Goal: Communication & Community: Answer question/provide support

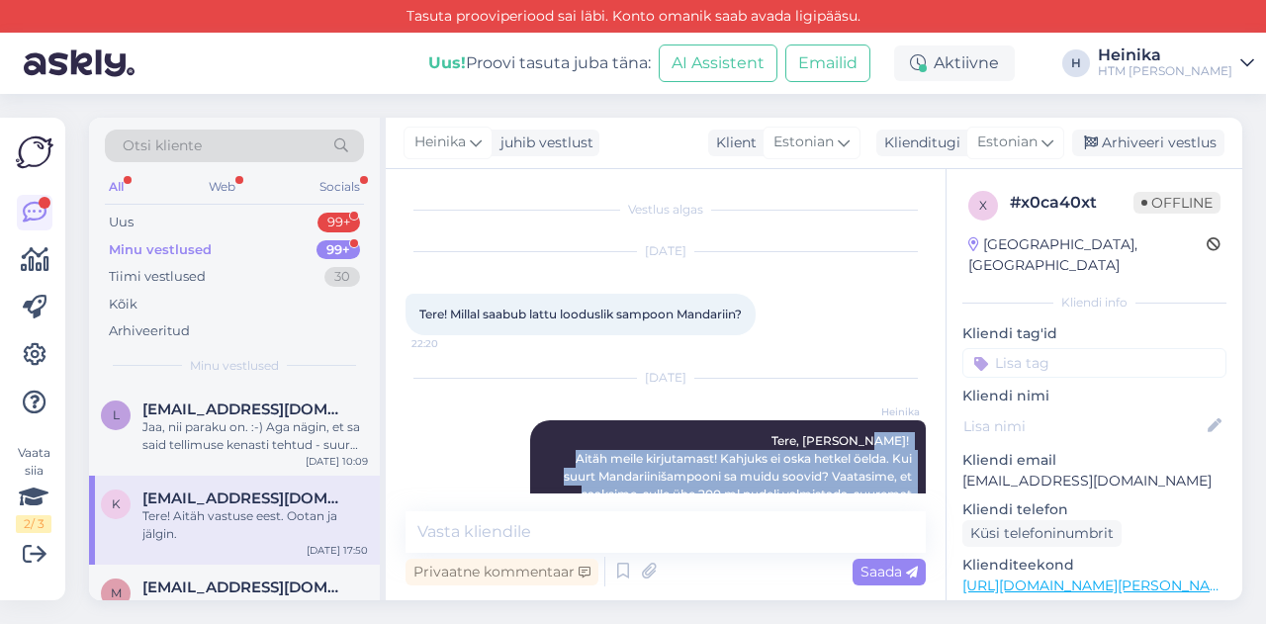
scroll to position [187, 0]
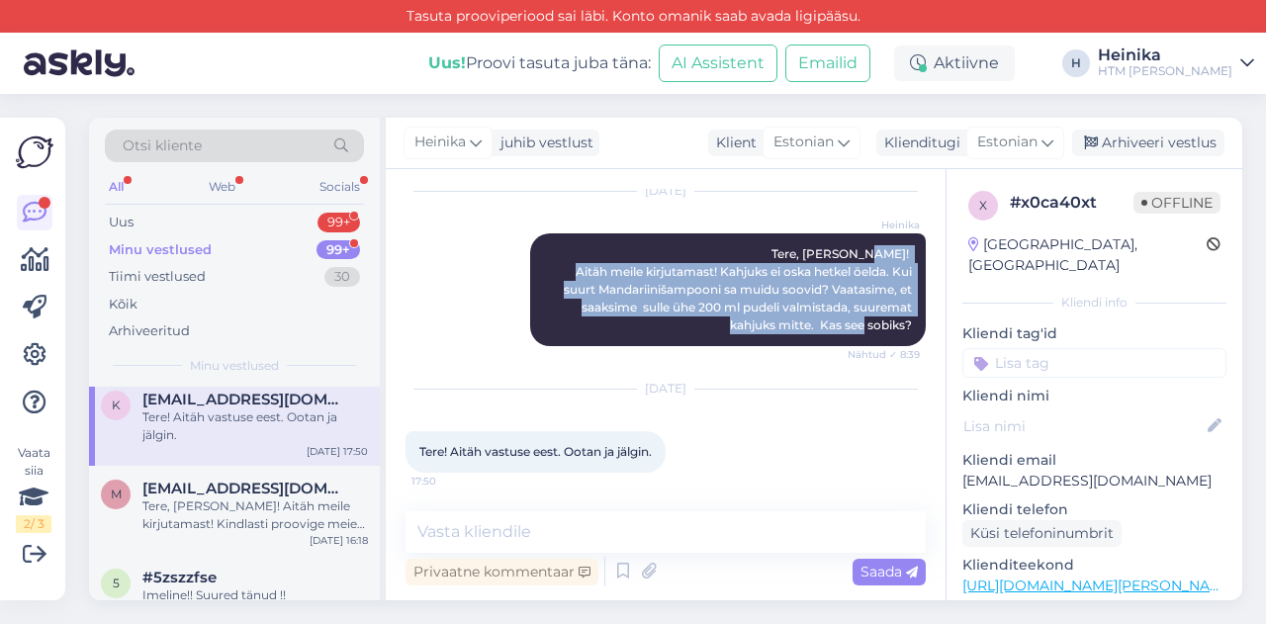
click at [208, 236] on div "Minu vestlused 99+" at bounding box center [234, 250] width 259 height 28
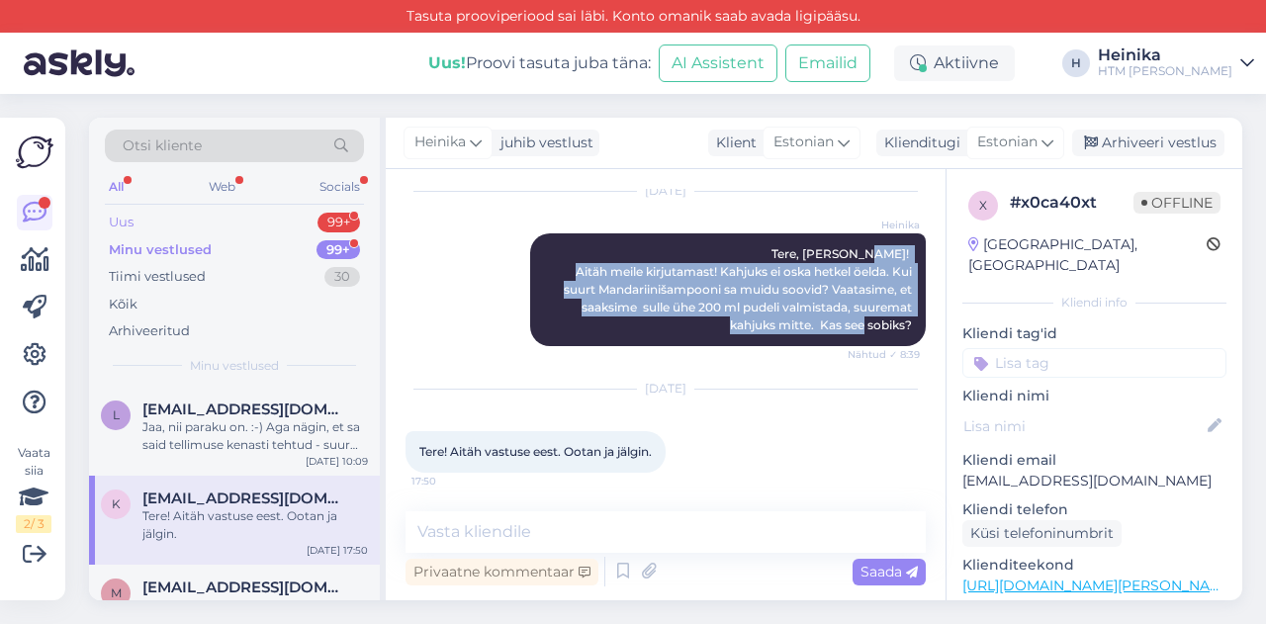
click at [187, 211] on div "Uus 99+" at bounding box center [234, 223] width 259 height 28
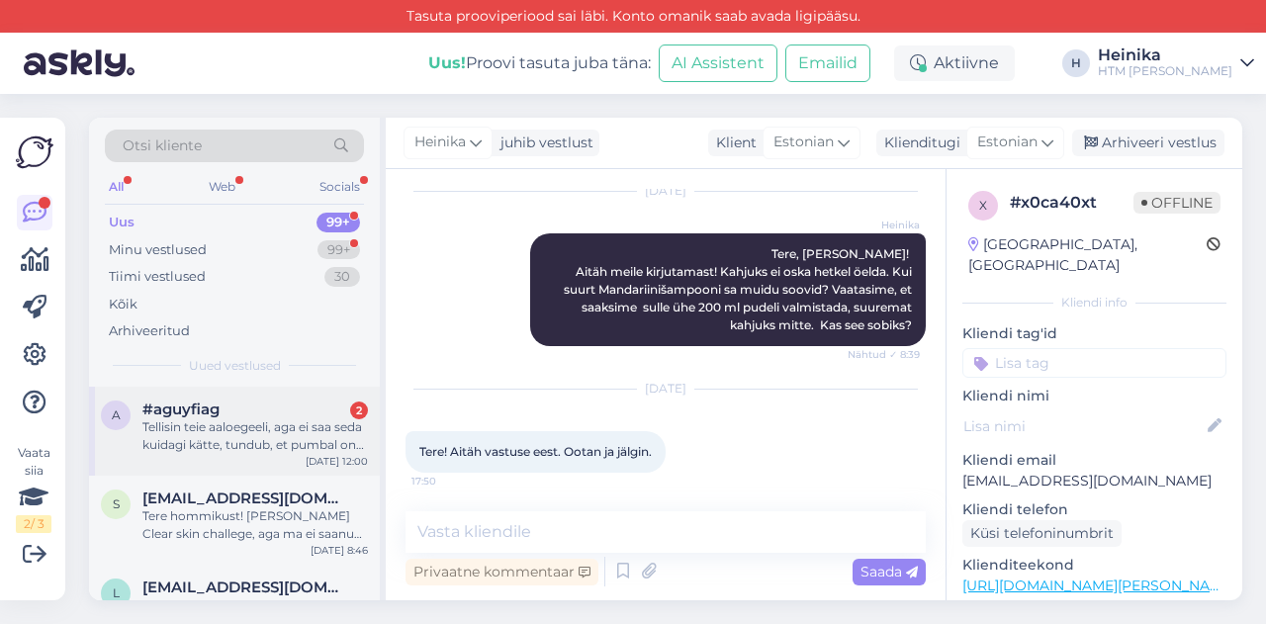
click at [287, 418] on div "Tellisin teie aaloegeeli, aga ei saa seda kuidagi kätte, tundub, et pumbal on m…" at bounding box center [254, 436] width 225 height 36
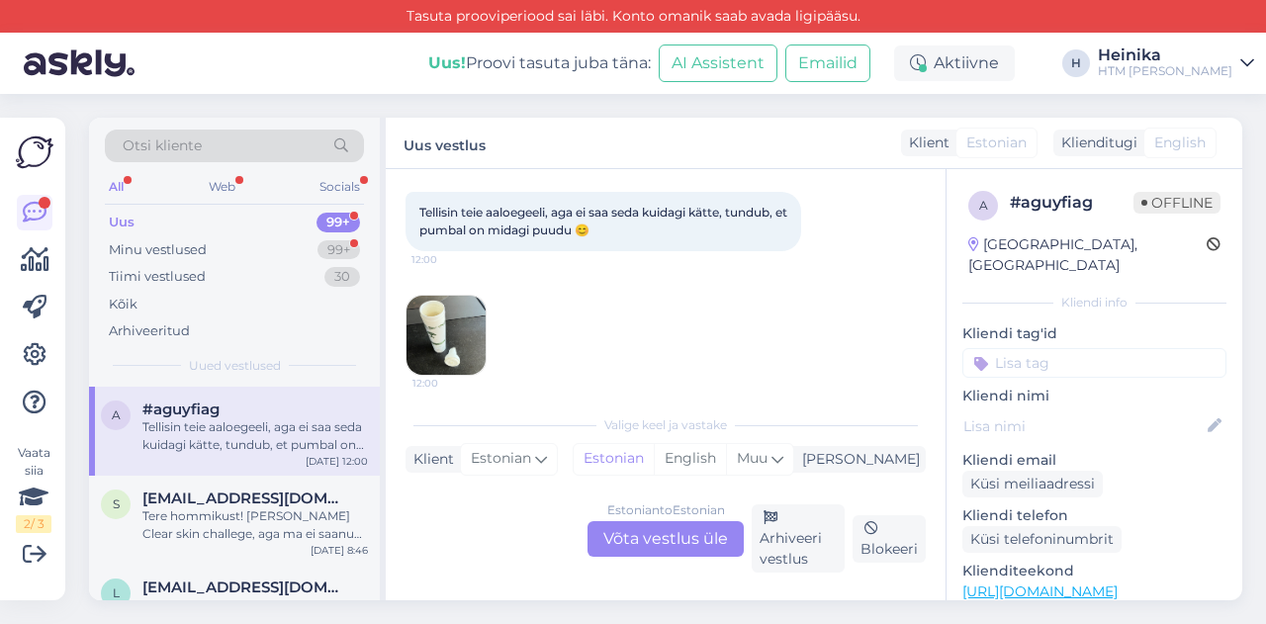
scroll to position [168, 0]
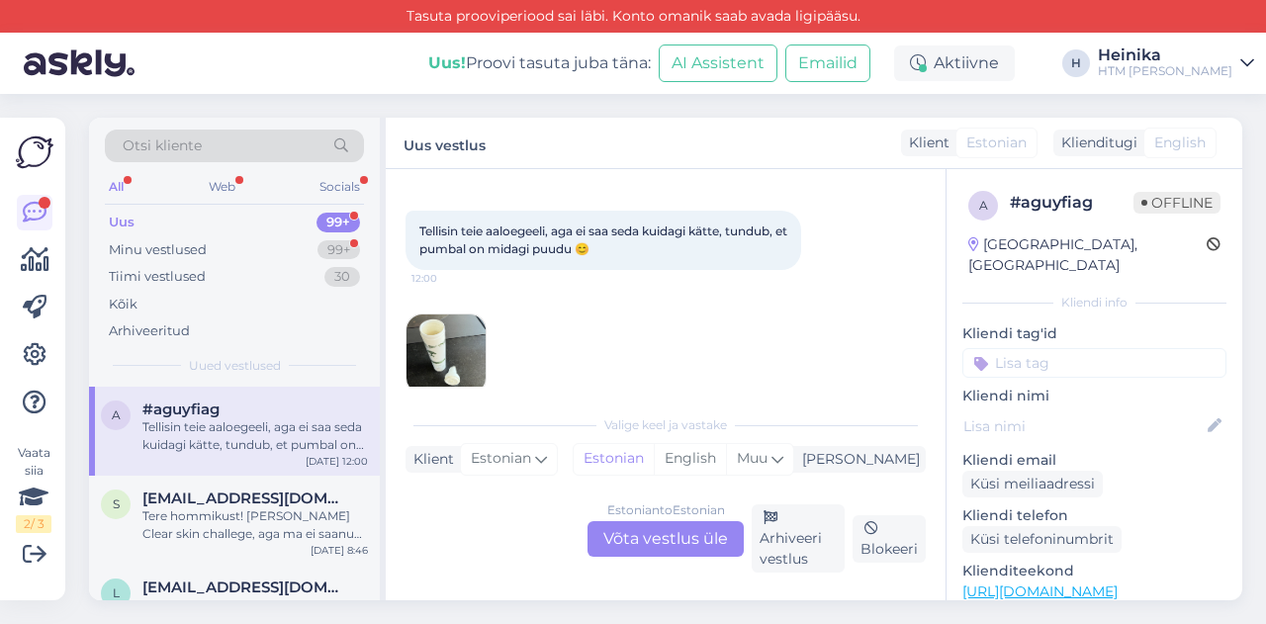
click at [449, 337] on img at bounding box center [445, 353] width 79 height 79
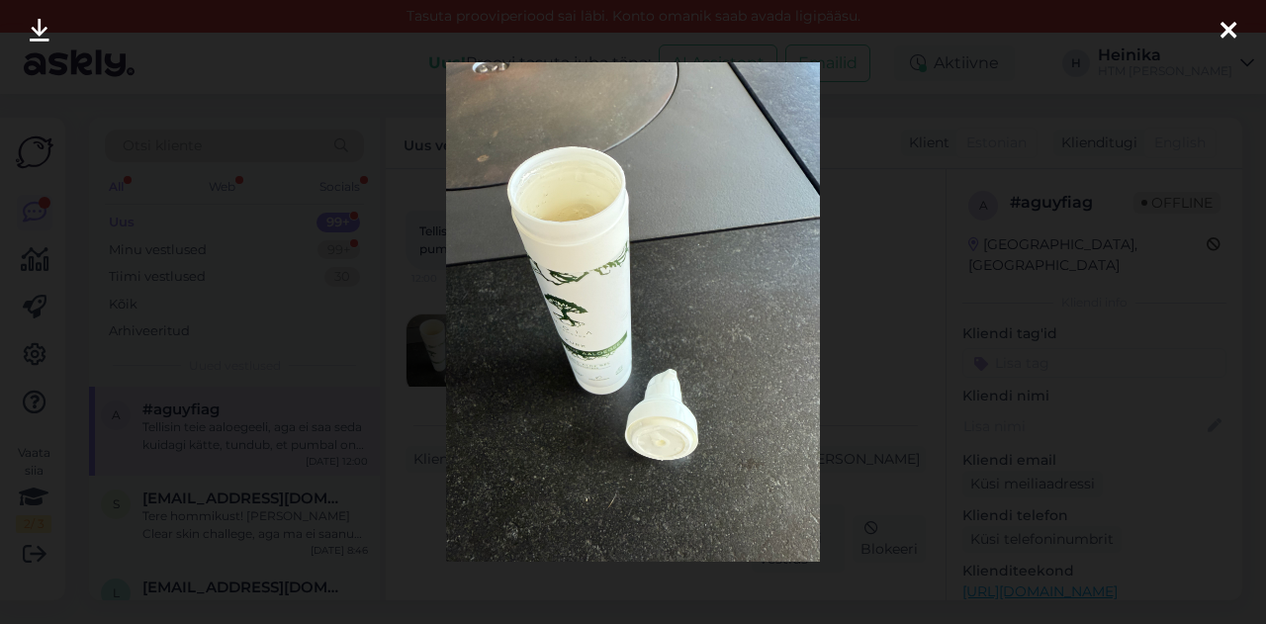
click at [1227, 19] on icon at bounding box center [1228, 32] width 16 height 26
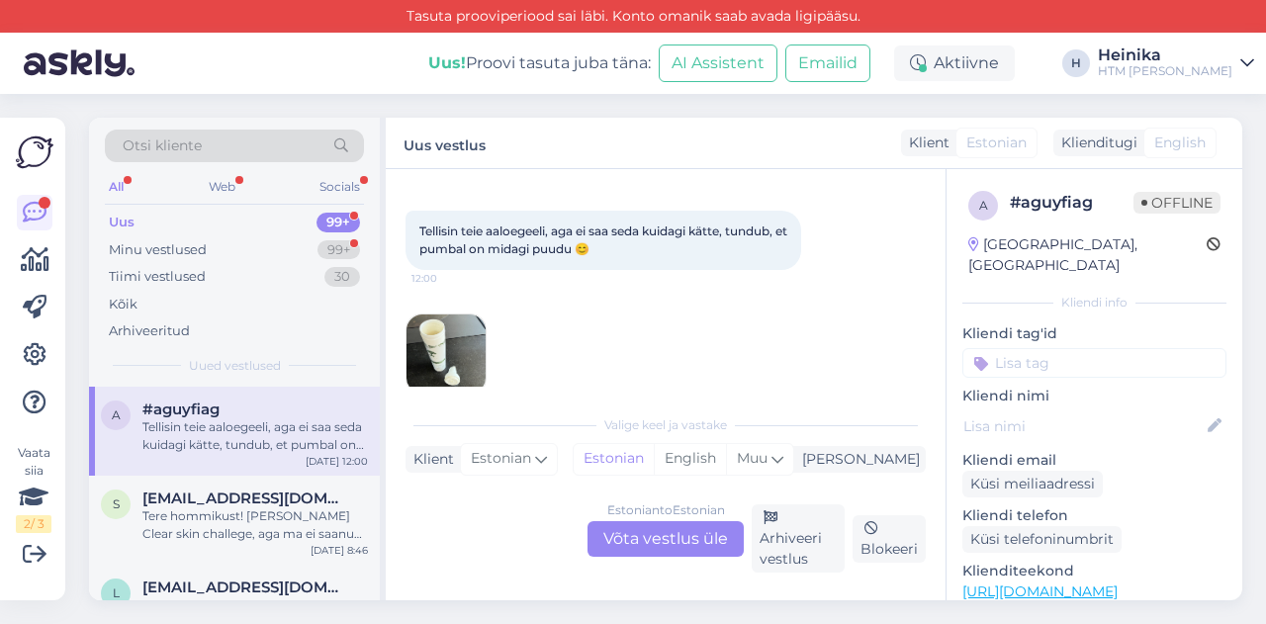
click at [657, 534] on div "Estonian to Estonian Võta vestlus üle" at bounding box center [665, 539] width 156 height 36
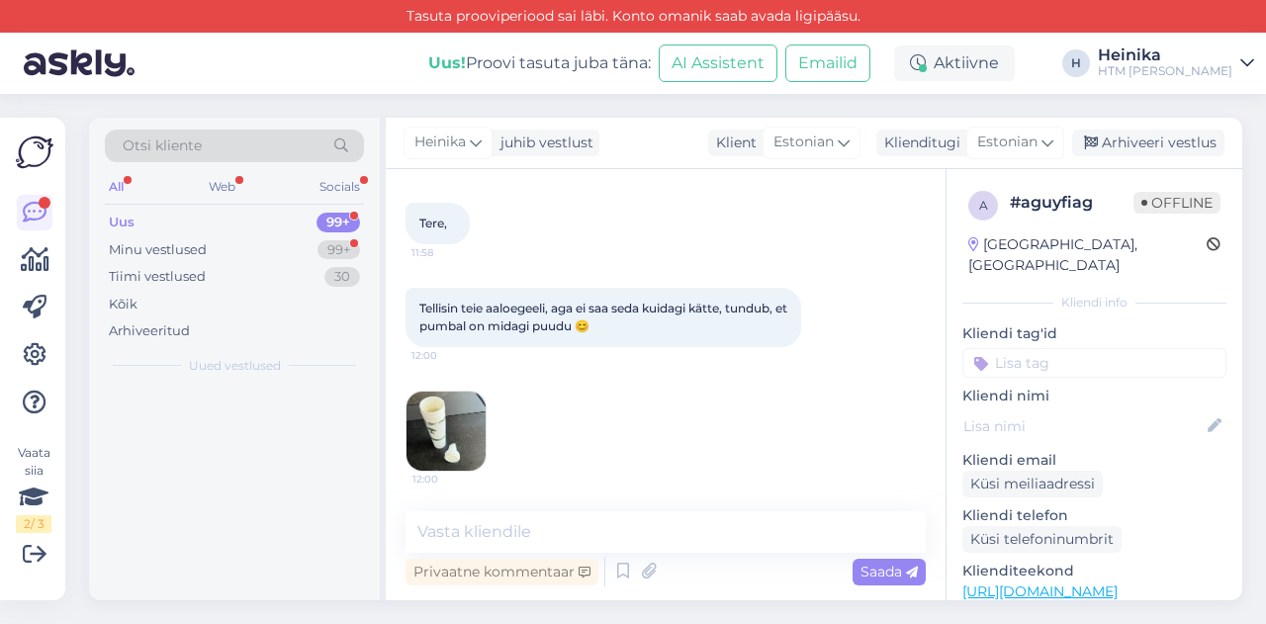
scroll to position [89, 0]
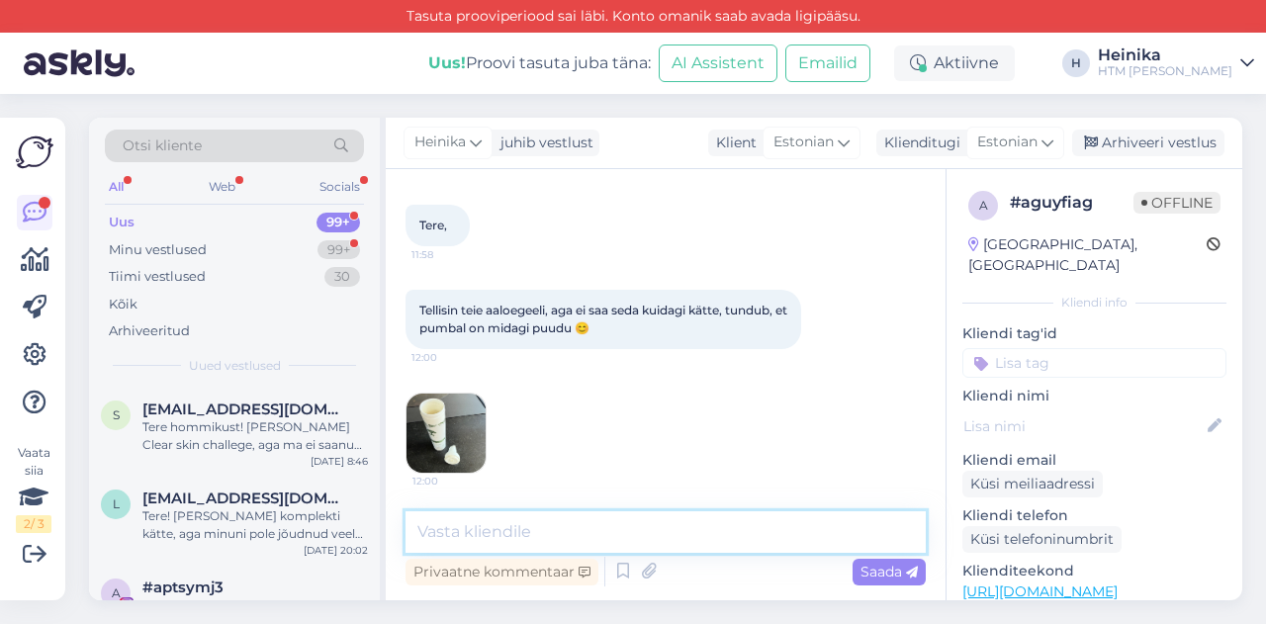
click at [634, 521] on textarea at bounding box center [665, 532] width 520 height 42
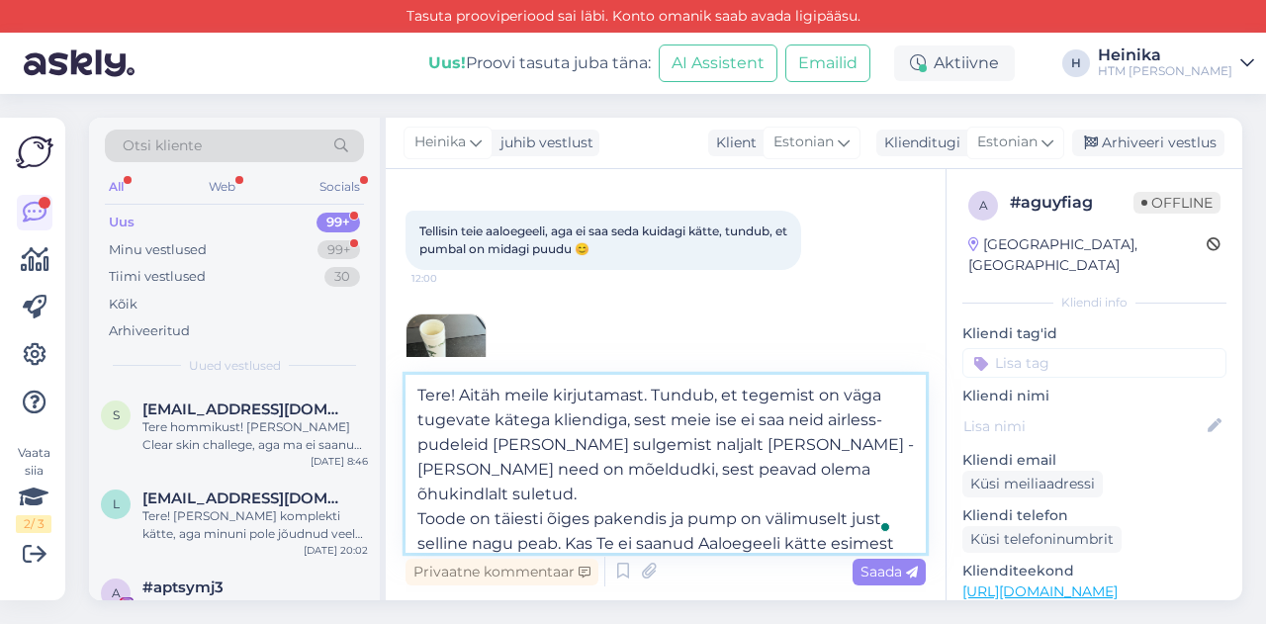
scroll to position [25, 0]
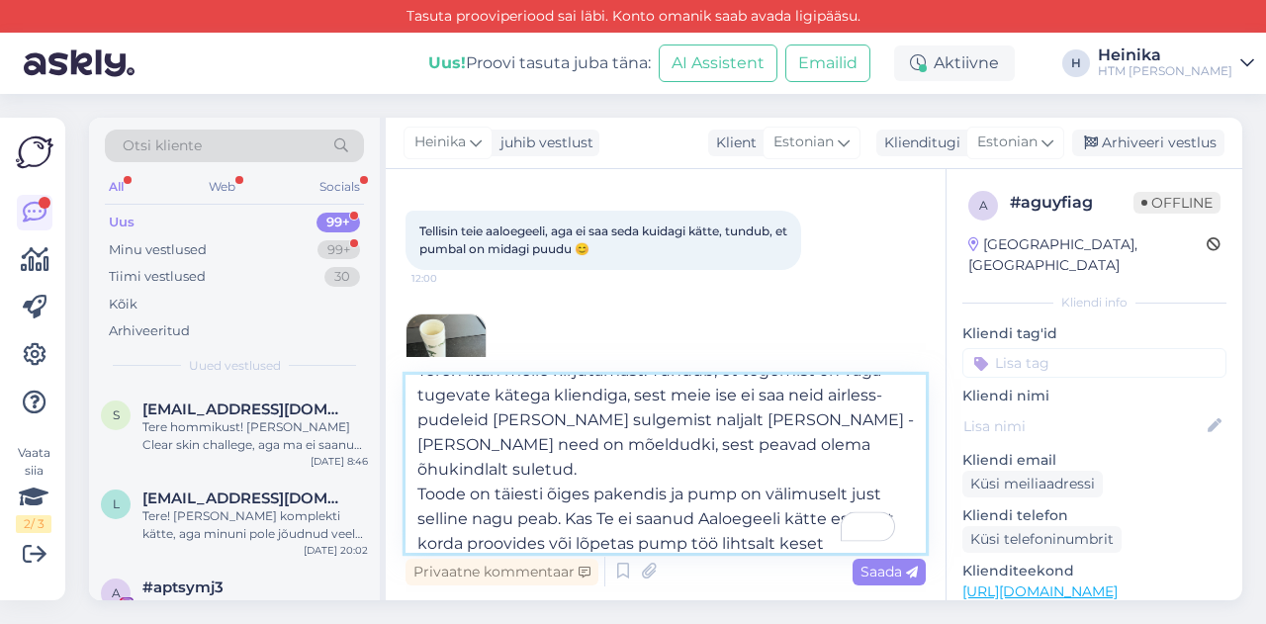
click at [839, 519] on textarea "Tere! Aitäh meile kirjutamast. Tundub, et tegemist on väga tugevate kätega klie…" at bounding box center [665, 464] width 520 height 178
click at [619, 539] on textarea "Tere! Aitäh meile kirjutamast. Tundub, et tegemist on väga tugevate kätega klie…" at bounding box center [665, 464] width 520 height 178
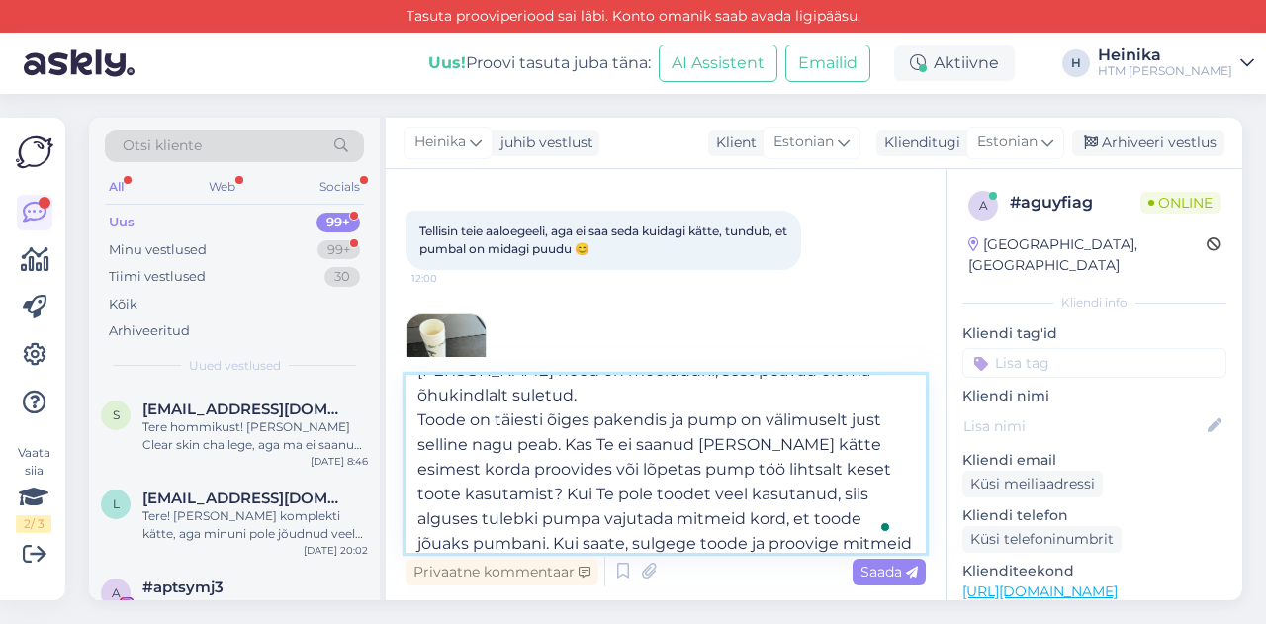
scroll to position [124, 0]
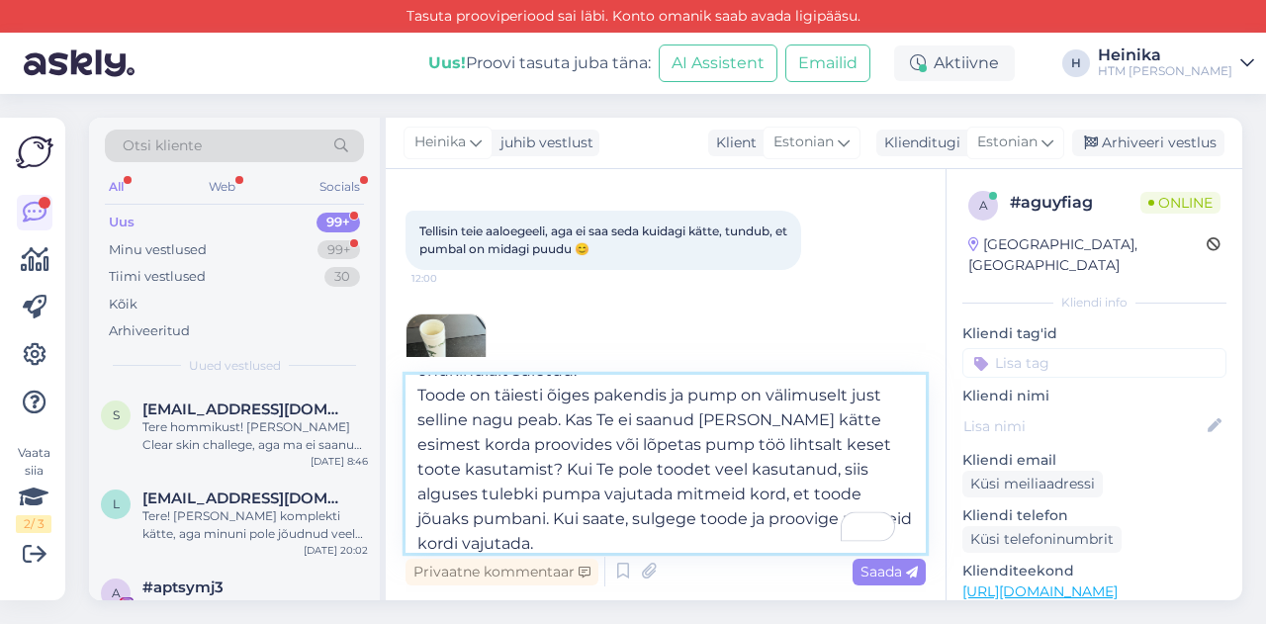
click at [471, 538] on textarea "Tere! Aitäh meile kirjutamast. Tundub, et tegemist on väga tugevate kätega klie…" at bounding box center [665, 464] width 520 height 178
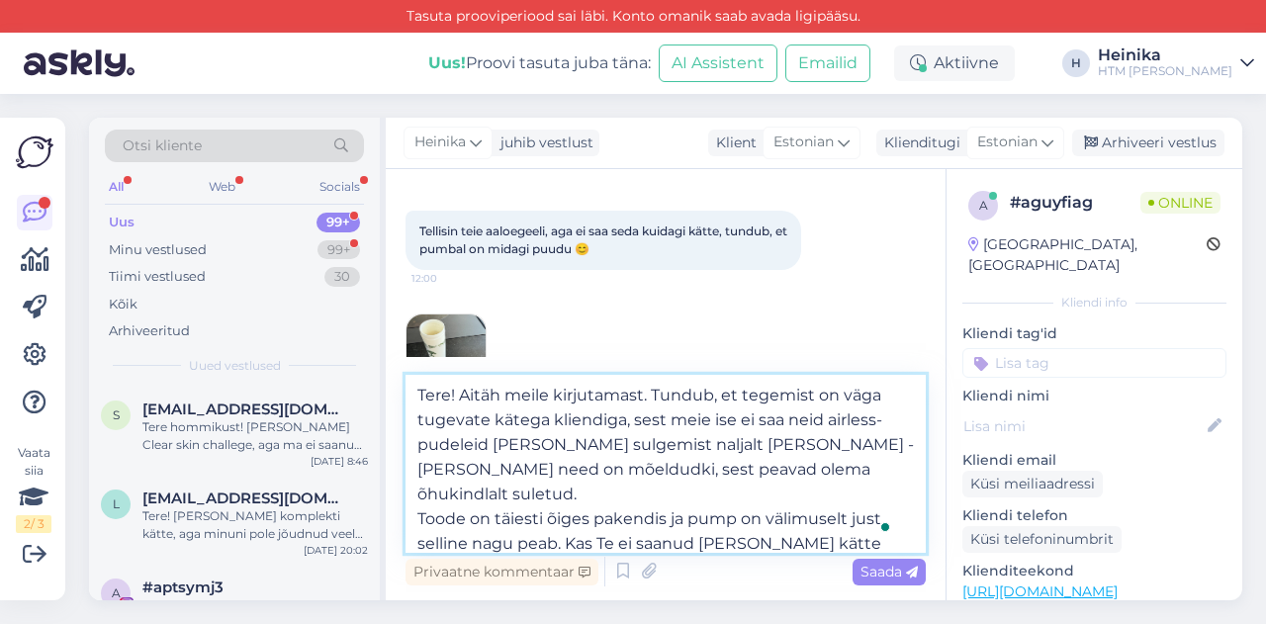
click at [716, 442] on textarea "Tere! Aitäh meile kirjutamast. Tundub, et tegemist on väga tugevate kätega klie…" at bounding box center [665, 464] width 520 height 178
click at [823, 470] on textarea "Tere! Aitäh meile kirjutamast. Tundub, et tegemist on väga tugevate kätega klie…" at bounding box center [665, 464] width 520 height 178
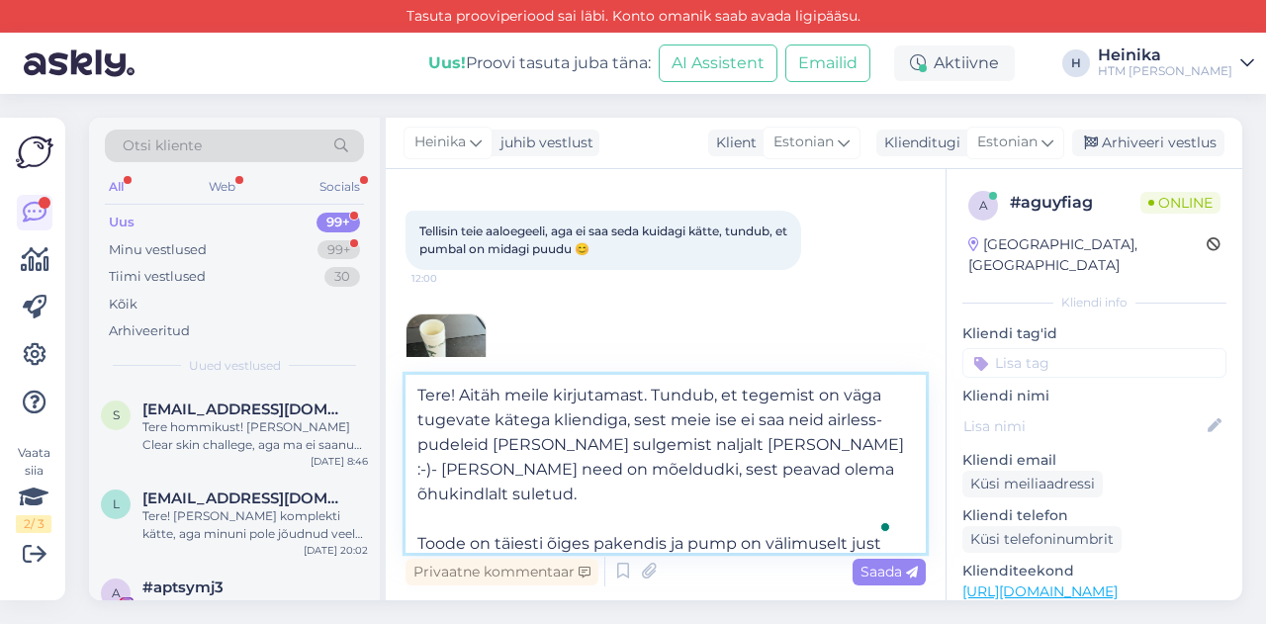
drag, startPoint x: 465, startPoint y: 517, endPoint x: 420, endPoint y: 518, distance: 44.5
click at [420, 518] on textarea "Tere! Aitäh meile kirjutamast. Tundub, et tegemist on väga tugevate kätega klie…" at bounding box center [665, 464] width 520 height 178
click at [845, 463] on textarea "Tere! Aitäh meile kirjutamast. Tundub, et tegemist on väga tugevate kätega klie…" at bounding box center [665, 464] width 520 height 178
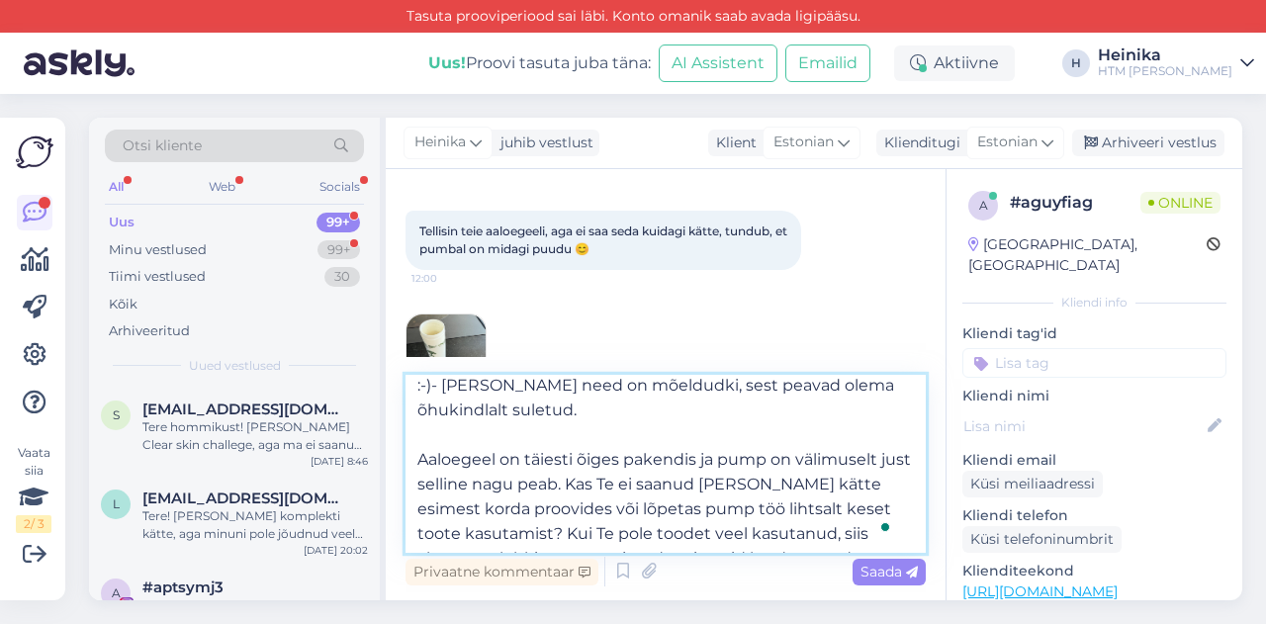
scroll to position [99, 0]
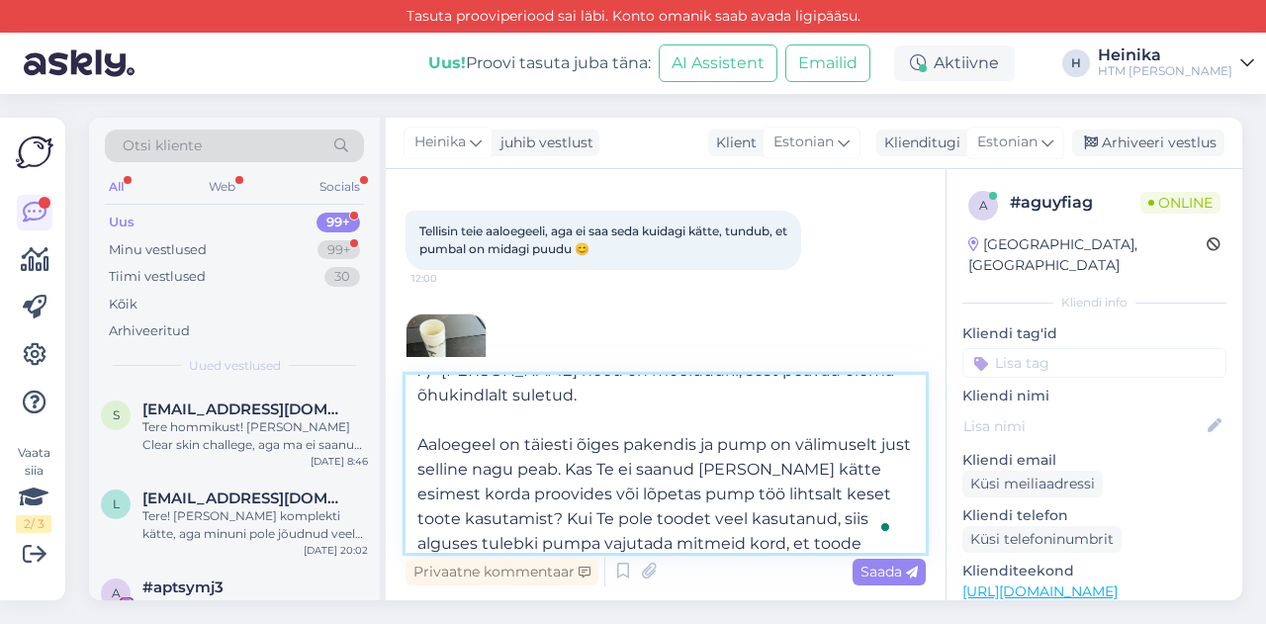
click at [588, 448] on textarea "Tere! Aitäh meile kirjutamast. Tundub, et tegemist on väga tugevate kätega klie…" at bounding box center [665, 464] width 520 height 178
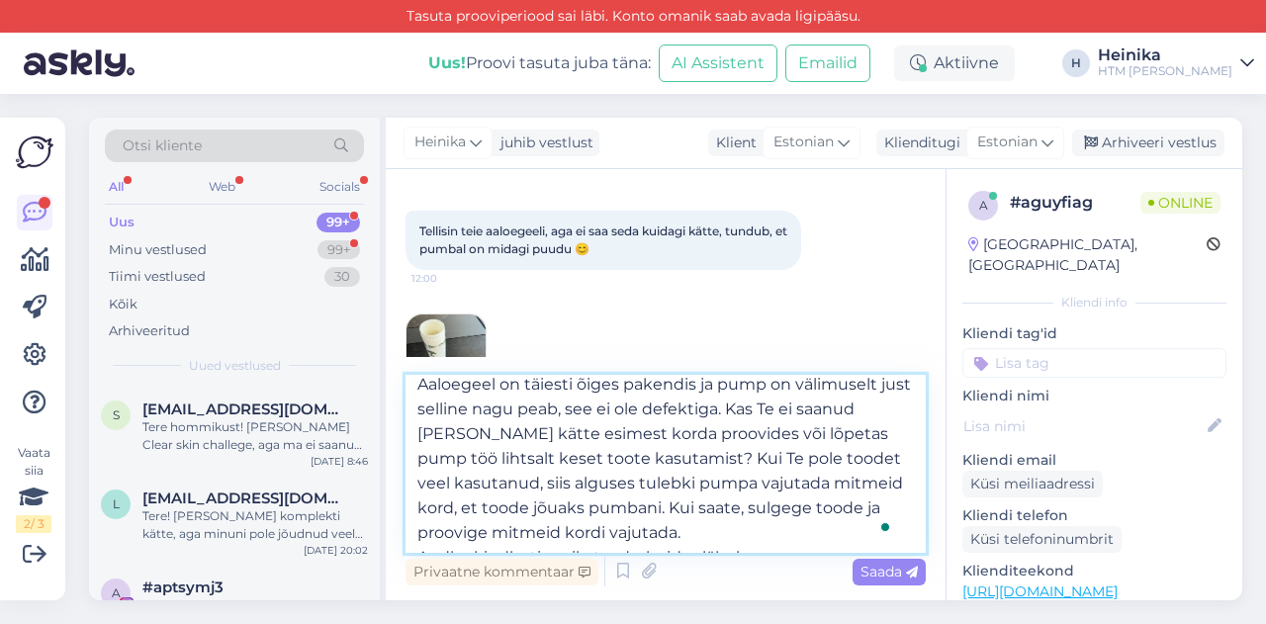
scroll to position [159, 0]
click at [797, 458] on textarea "Tere! Aitäh meile kirjutamast. Tundub, et tegemist on väga tugevate kätega klie…" at bounding box center [665, 464] width 520 height 178
click at [744, 480] on textarea "Tere! Aitäh meile kirjutamast. Tundub, et tegemist on väga tugevate kätega klie…" at bounding box center [665, 464] width 520 height 178
click at [817, 509] on textarea "Tere! Aitäh meile kirjutamast. Tundub, et tegemist on väga tugevate kätega klie…" at bounding box center [665, 464] width 520 height 178
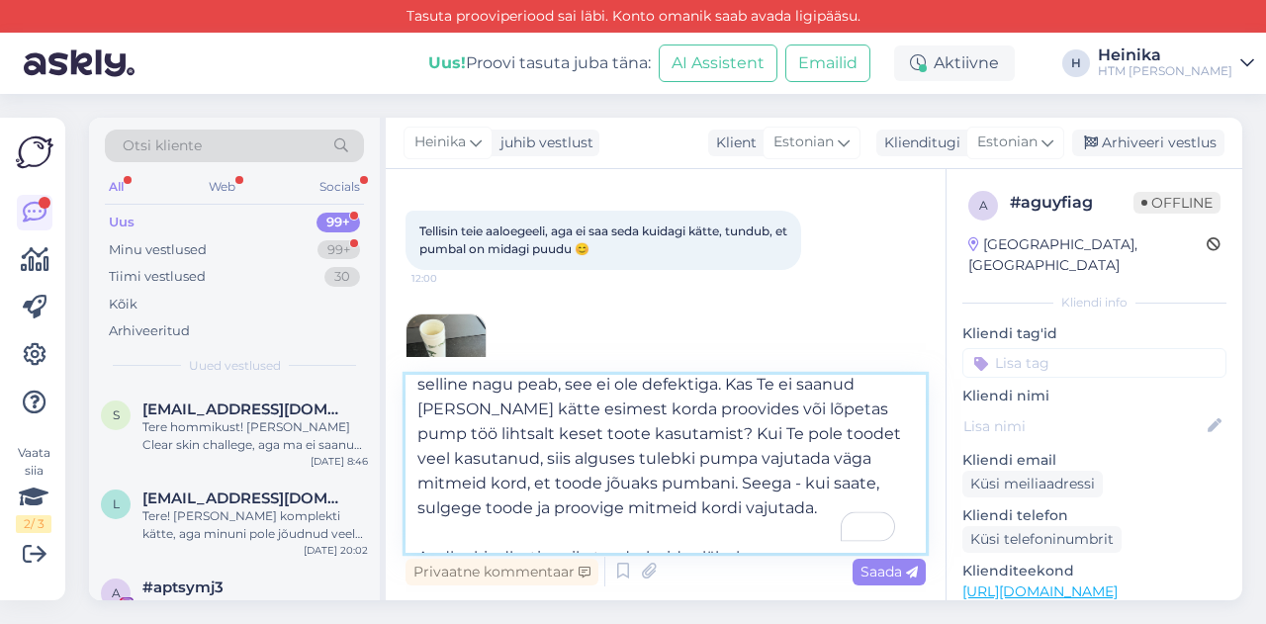
type textarea "Tere! Aitäh meile kirjutamast. Tundub, et tegemist on väga tugevate kätega klie…"
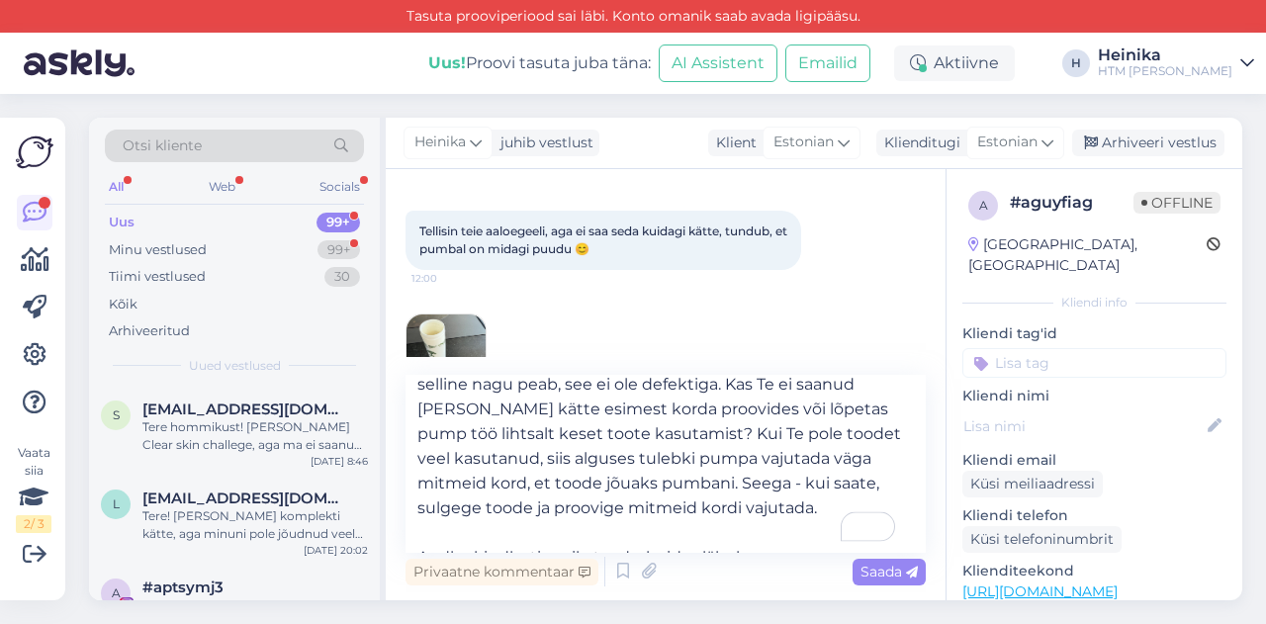
click at [867, 575] on span "Saada" at bounding box center [888, 572] width 57 height 18
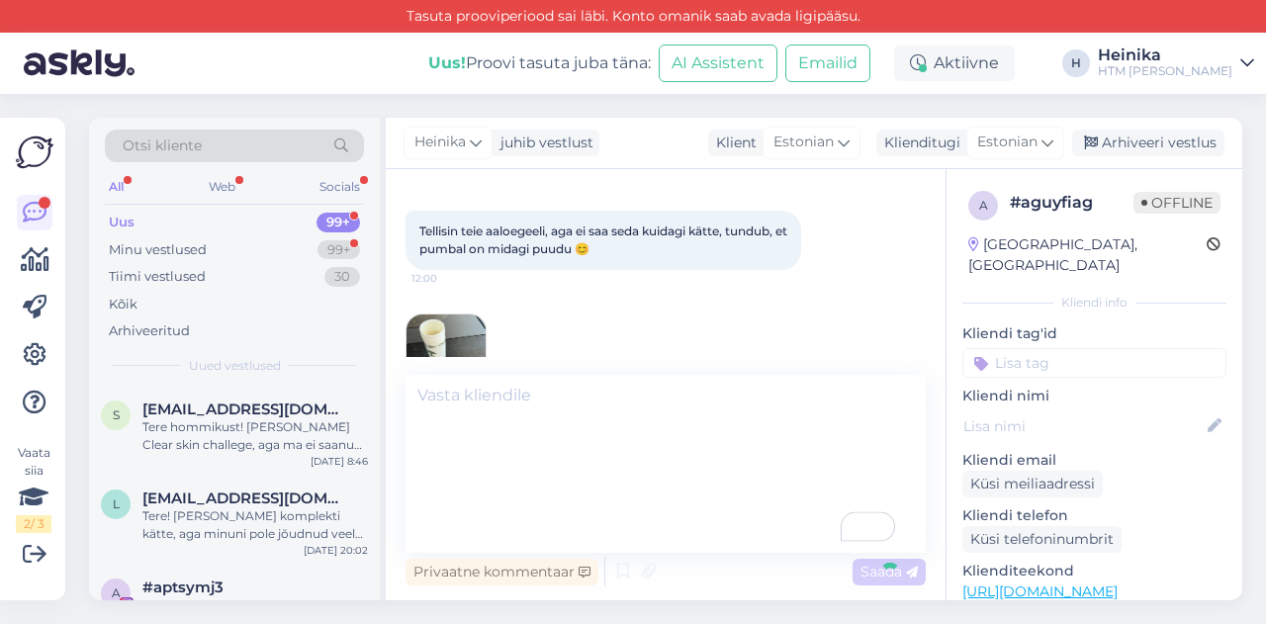
scroll to position [405, 0]
